Goal: Transaction & Acquisition: Purchase product/service

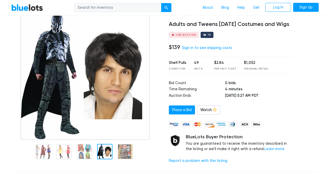
scroll to position [38, 0]
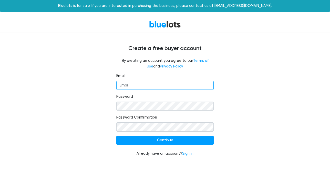
click at [142, 83] on input "Email" at bounding box center [164, 85] width 97 height 9
type input "[EMAIL_ADDRESS][DOMAIN_NAME]"
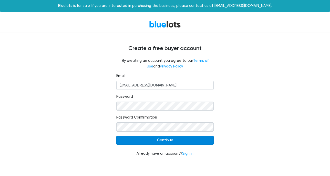
click at [172, 142] on input "Continue" at bounding box center [164, 140] width 97 height 9
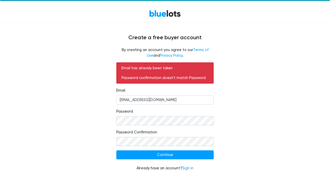
scroll to position [11, 0]
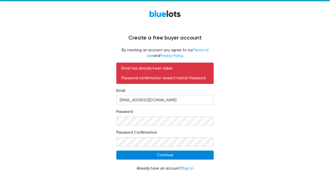
click at [153, 152] on input "Continue" at bounding box center [164, 155] width 97 height 9
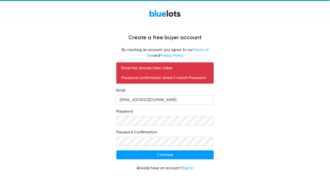
scroll to position [11, 0]
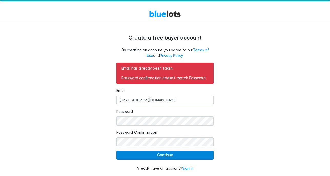
click at [152, 156] on input "Continue" at bounding box center [164, 155] width 97 height 9
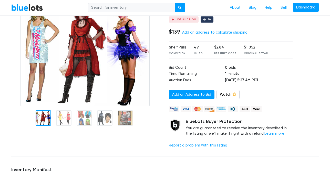
scroll to position [36, 0]
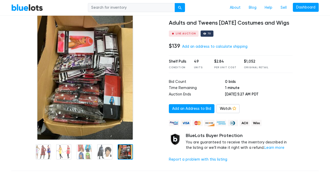
click at [105, 113] on img at bounding box center [85, 76] width 96 height 128
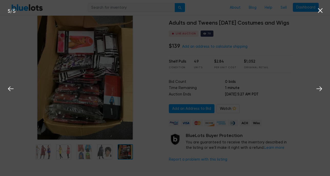
click at [322, 11] on icon at bounding box center [321, 11] width 8 height 8
click at [322, 9] on icon at bounding box center [321, 11] width 8 height 8
click at [320, 11] on icon at bounding box center [320, 10] width 5 height 5
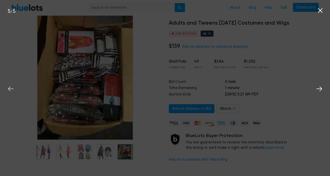
click at [8, 90] on icon at bounding box center [11, 89] width 8 height 8
click at [322, 9] on icon at bounding box center [321, 11] width 8 height 8
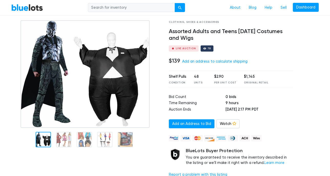
scroll to position [31, 0]
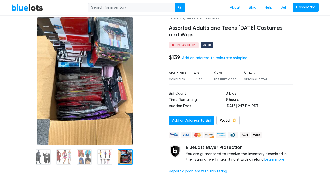
click at [127, 139] on img at bounding box center [85, 81] width 96 height 128
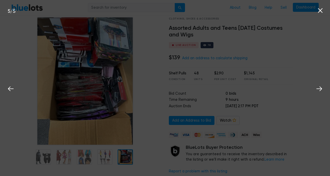
click at [320, 11] on icon at bounding box center [320, 10] width 5 height 5
click at [321, 11] on icon at bounding box center [321, 11] width 8 height 8
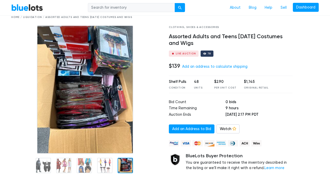
scroll to position [18, 0]
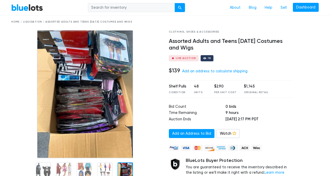
click at [96, 104] on img at bounding box center [85, 94] width 96 height 128
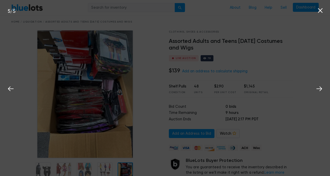
click at [96, 104] on div "5 / 5" at bounding box center [165, 88] width 330 height 176
click at [320, 89] on icon at bounding box center [320, 88] width 6 height 5
click at [320, 12] on icon at bounding box center [321, 11] width 8 height 8
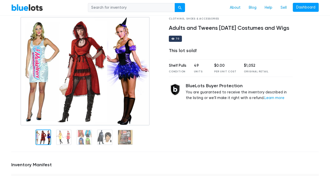
scroll to position [28, 0]
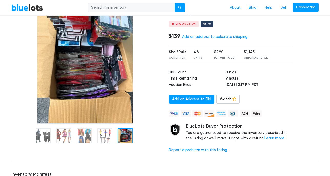
scroll to position [54, 0]
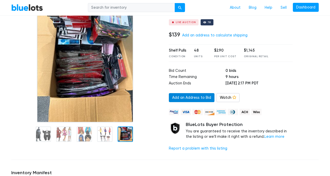
click at [199, 95] on link "Add an Address to Bid" at bounding box center [192, 97] width 46 height 9
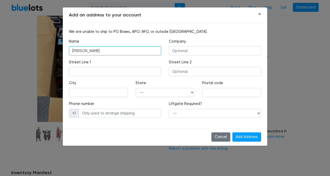
type input "[PERSON_NAME]"
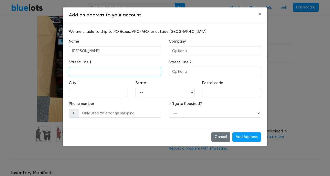
type input "[STREET_ADDRESS]"
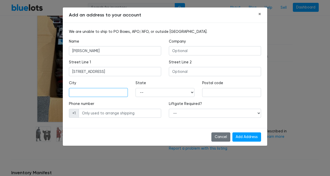
type input "[GEOGRAPHIC_DATA]"
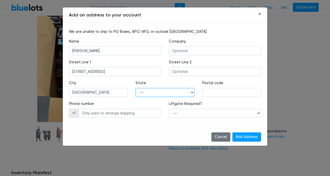
select select "FL"
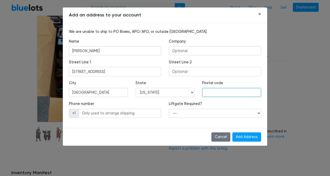
type input "33914"
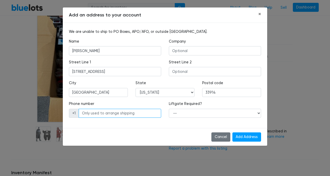
type input "5412513183"
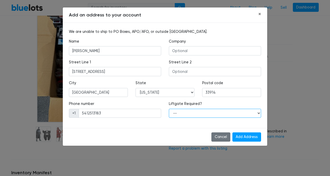
select select "0"
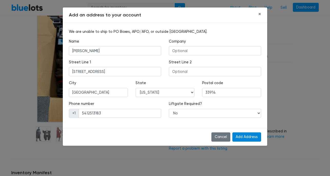
click at [243, 134] on input "Add Address" at bounding box center [247, 136] width 29 height 9
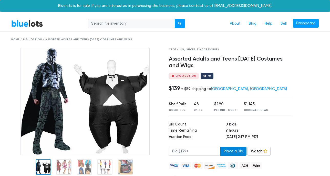
click at [238, 149] on button "Place a Bid" at bounding box center [234, 151] width 26 height 9
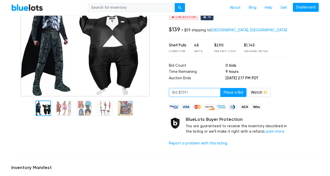
scroll to position [59, 0]
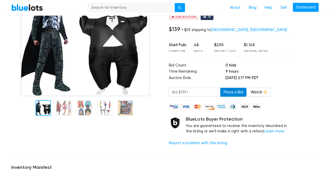
click at [229, 91] on button "Place a Bid" at bounding box center [234, 92] width 26 height 9
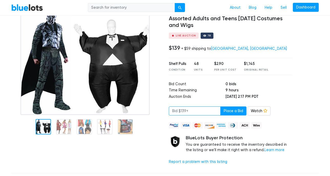
scroll to position [38, 0]
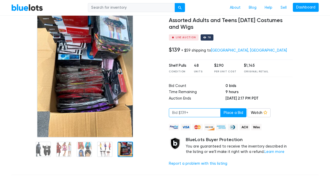
click at [194, 112] on input "number" at bounding box center [195, 112] width 52 height 9
type input "139"
click at [231, 110] on button "Place a Bid" at bounding box center [234, 112] width 26 height 9
